Goal: Task Accomplishment & Management: Complete application form

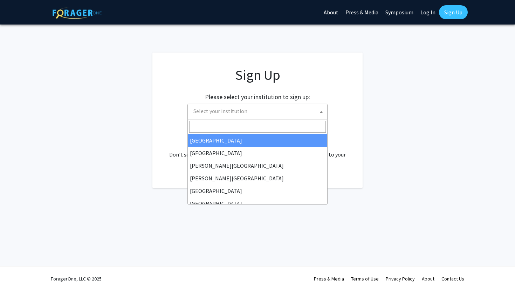
click at [313, 105] on span "Select your institution" at bounding box center [259, 111] width 137 height 14
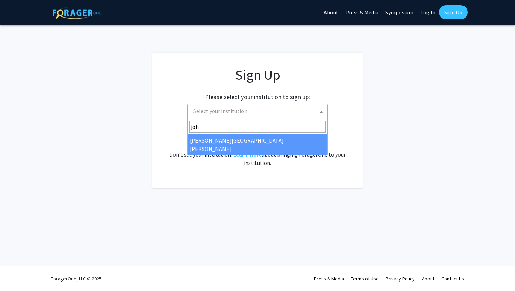
type input "joh"
select select "1"
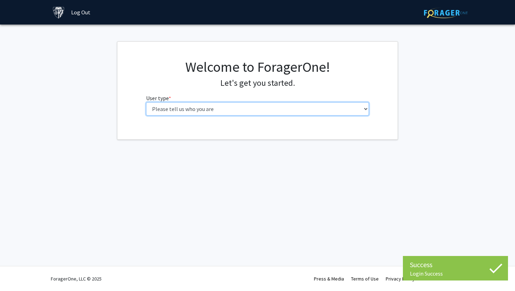
click at [212, 112] on select "Please tell us who you are Undergraduate Student Master's Student Doctoral Cand…" at bounding box center [257, 108] width 223 height 13
select select "2: masters"
click at [146, 102] on select "Please tell us who you are Undergraduate Student Master's Student Doctoral Cand…" at bounding box center [257, 108] width 223 height 13
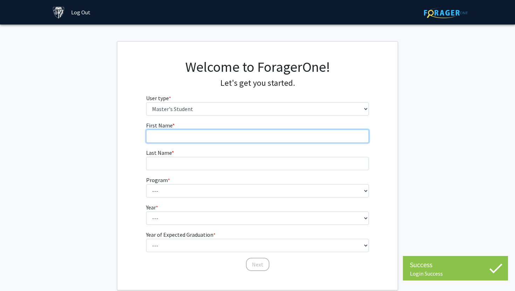
click at [276, 132] on input "First Name * required" at bounding box center [257, 136] width 223 height 13
type input "Diya"
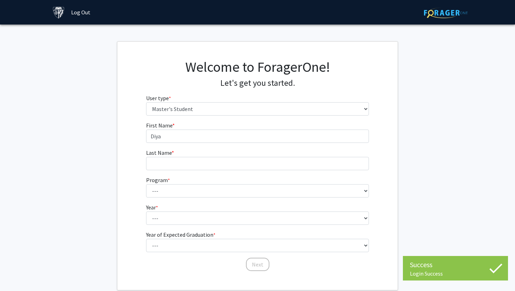
type input "[PERSON_NAME]"
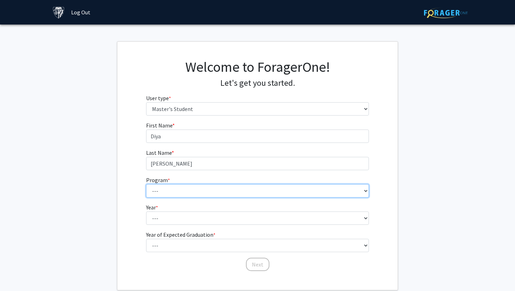
click at [217, 184] on select "--- Anatomy Education Applied and Computational Mathematics Applied Biomedical …" at bounding box center [257, 190] width 223 height 13
select select "46: 35"
click at [146, 184] on select "--- Anatomy Education Applied and Computational Mathematics Applied Biomedical …" at bounding box center [257, 190] width 223 height 13
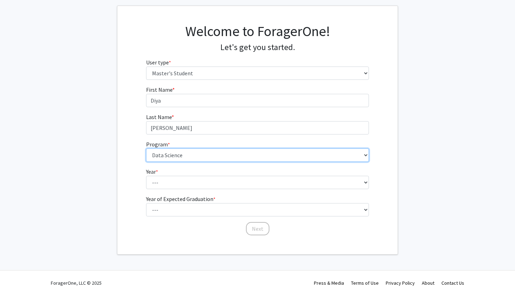
scroll to position [40, 0]
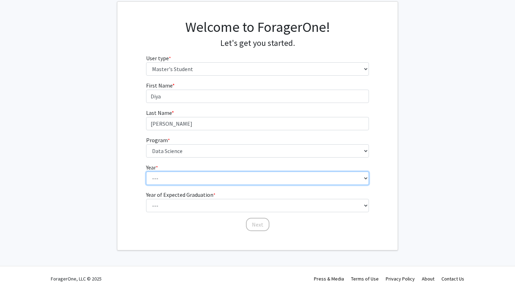
click at [219, 183] on select "--- First Year Second Year" at bounding box center [257, 178] width 223 height 13
select select "1: first_year"
click at [146, 172] on select "--- First Year Second Year" at bounding box center [257, 178] width 223 height 13
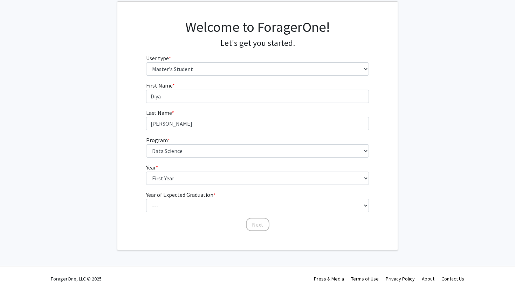
click at [225, 198] on fg-select "Year of Expected Graduation * required --- 2025 2026 2027 2028 2029 2030 2031 2…" at bounding box center [257, 202] width 223 height 22
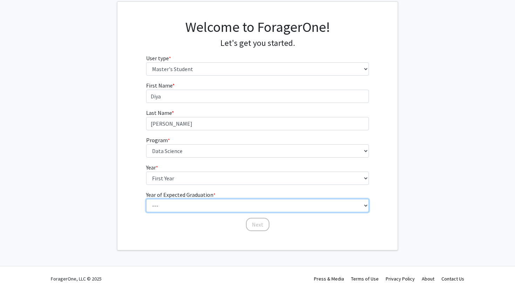
click at [225, 200] on select "--- 2025 2026 2027 2028 2029 2030 2031 2032 2033 2034" at bounding box center [257, 205] width 223 height 13
select select "3: 2027"
click at [146, 199] on select "--- 2025 2026 2027 2028 2029 2030 2031 2032 2033 2034" at bounding box center [257, 205] width 223 height 13
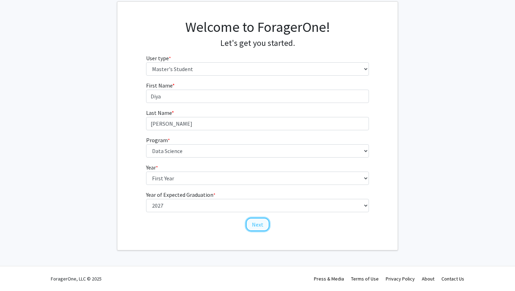
click at [254, 225] on button "Next" at bounding box center [257, 224] width 23 height 13
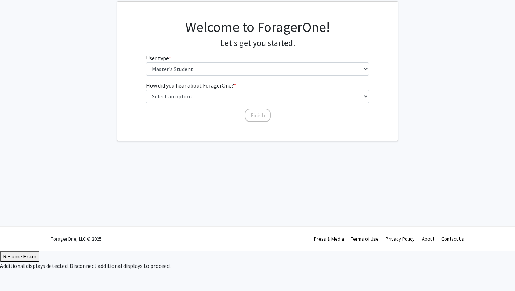
scroll to position [0, 0]
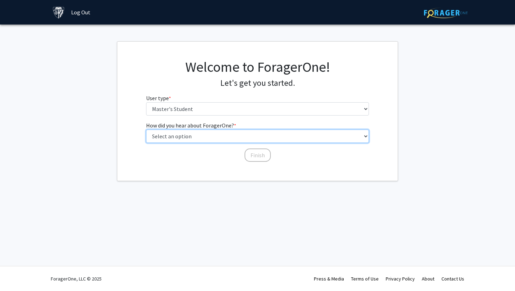
click at [247, 142] on select "Select an option Peer/student recommendation Faculty/staff recommendation Unive…" at bounding box center [257, 136] width 223 height 13
select select "3: university_website"
click at [146, 130] on select "Select an option Peer/student recommendation Faculty/staff recommendation Unive…" at bounding box center [257, 136] width 223 height 13
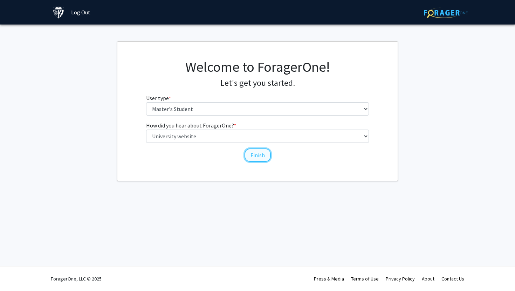
click at [262, 162] on button "Finish" at bounding box center [258, 155] width 26 height 13
